Goal: Task Accomplishment & Management: Use online tool/utility

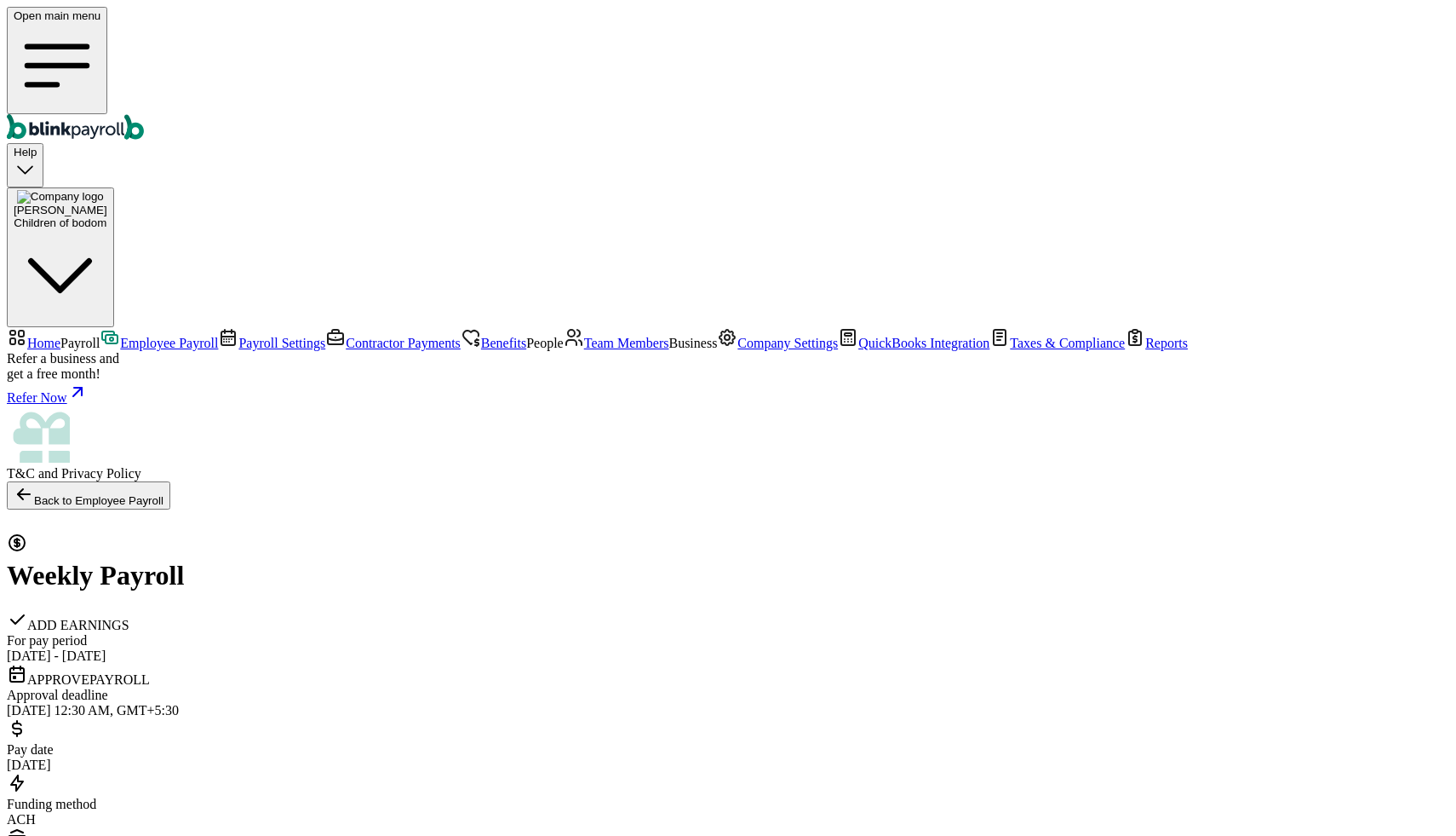
scroll to position [157, 0]
checkbox input "true"
drag, startPoint x: 824, startPoint y: 131, endPoint x: 442, endPoint y: 136, distance: 382.0
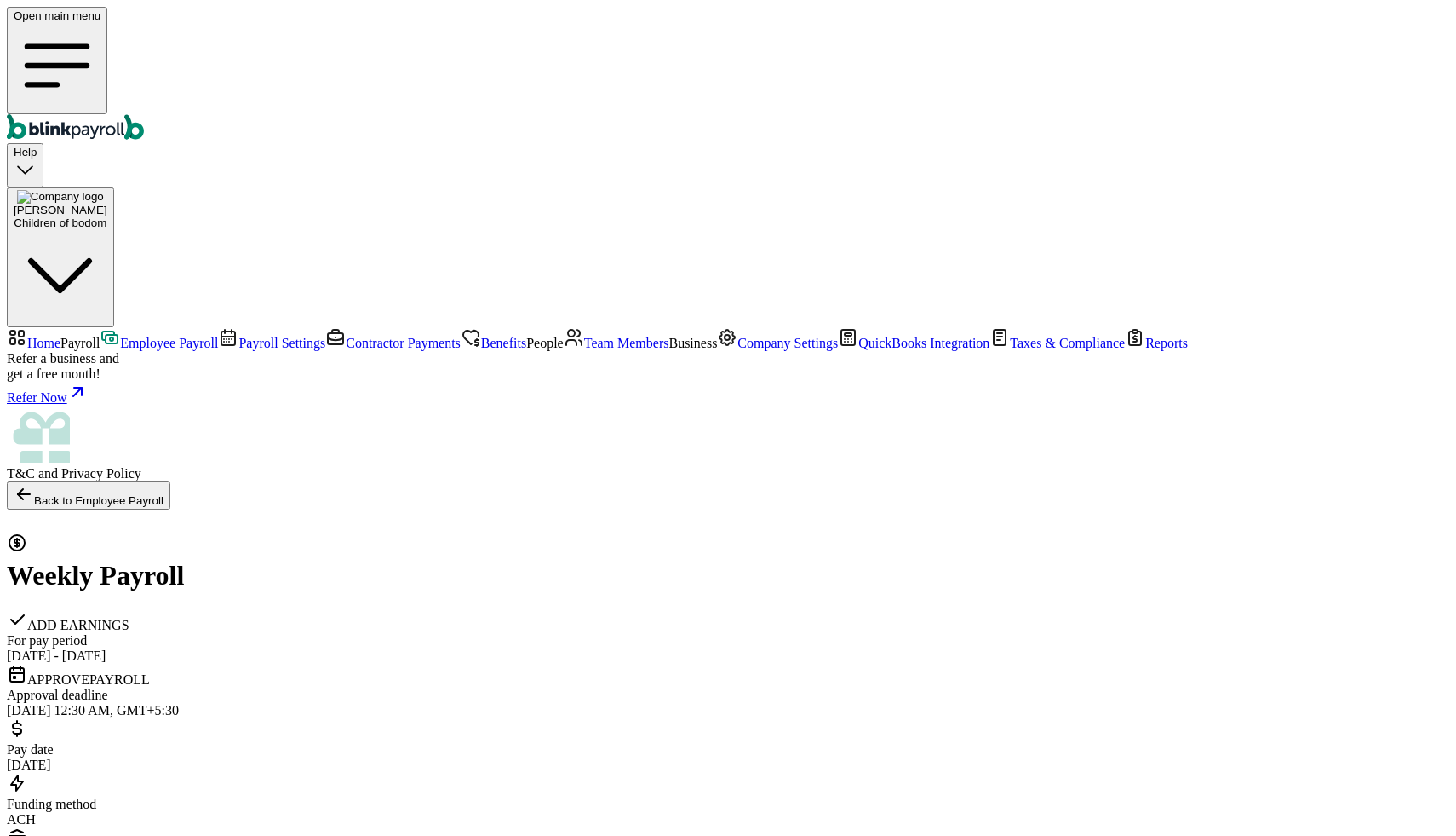
copy div "Confirm sufficient funds for withdrawal"
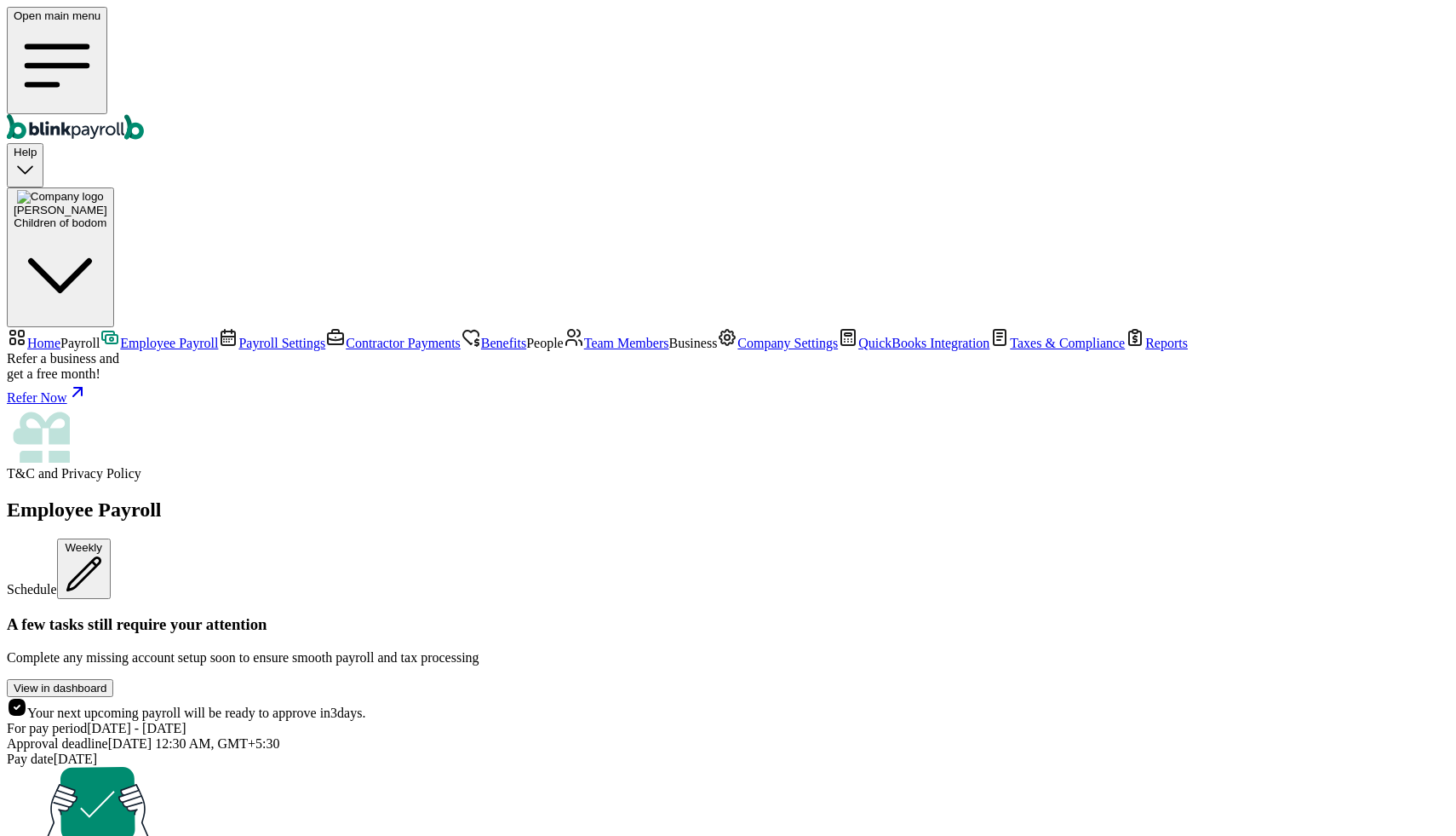
scroll to position [161, 0]
